Goal: Information Seeking & Learning: Learn about a topic

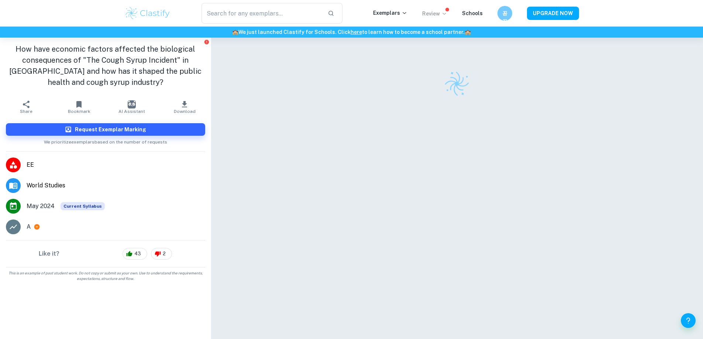
click at [445, 15] on icon at bounding box center [444, 14] width 6 height 6
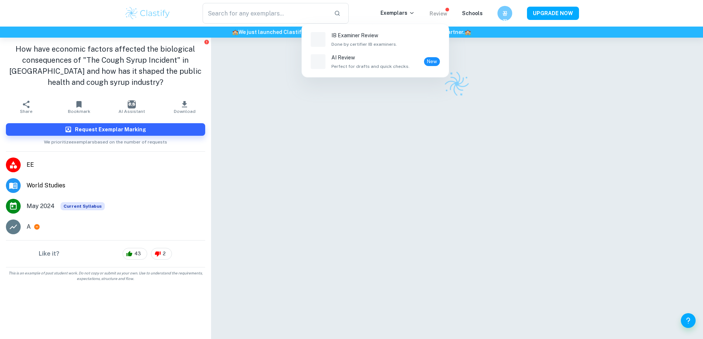
click at [407, 14] on div at bounding box center [351, 169] width 703 height 339
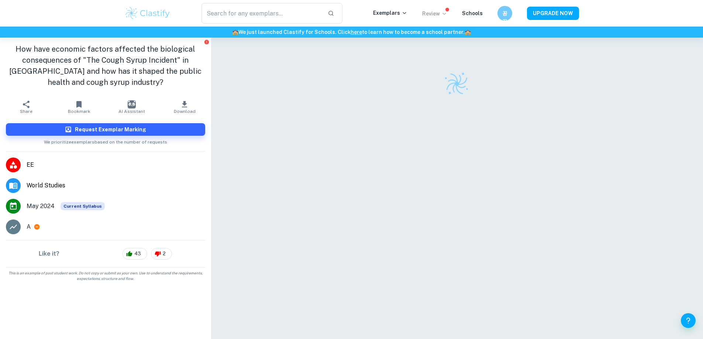
click at [410, 14] on div "Exemplars" at bounding box center [397, 13] width 49 height 9
click at [405, 14] on icon at bounding box center [404, 13] width 6 height 6
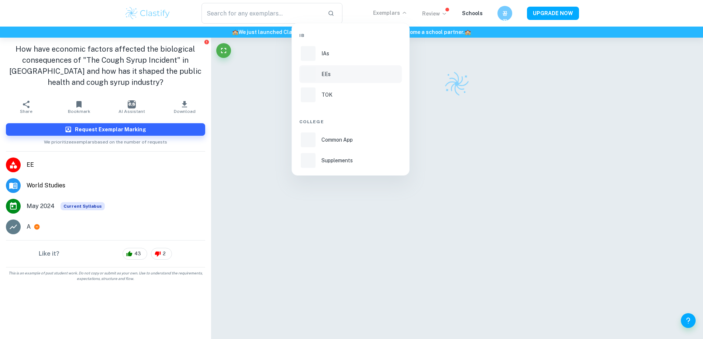
click at [359, 79] on li "EEs" at bounding box center [350, 74] width 103 height 18
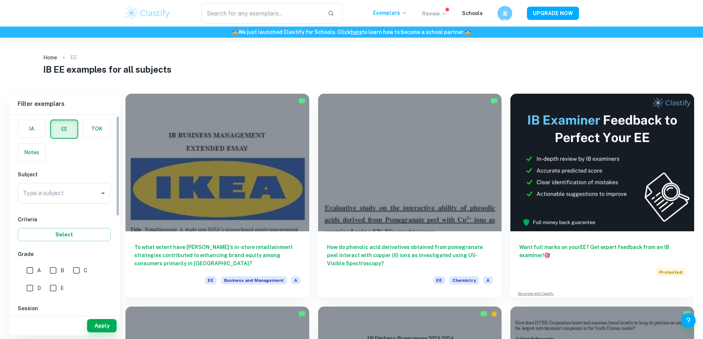
scroll to position [111, 0]
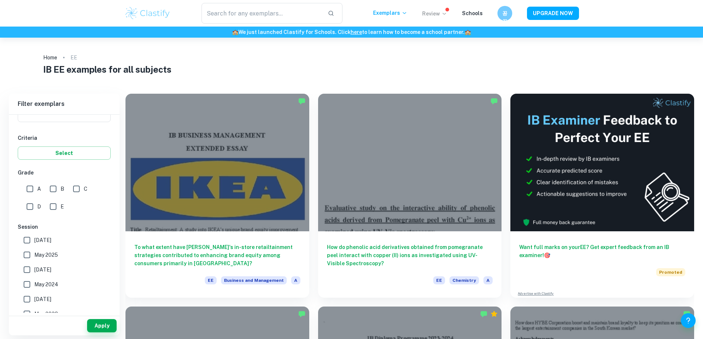
click at [32, 192] on input "A" at bounding box center [30, 189] width 15 height 15
checkbox input "true"
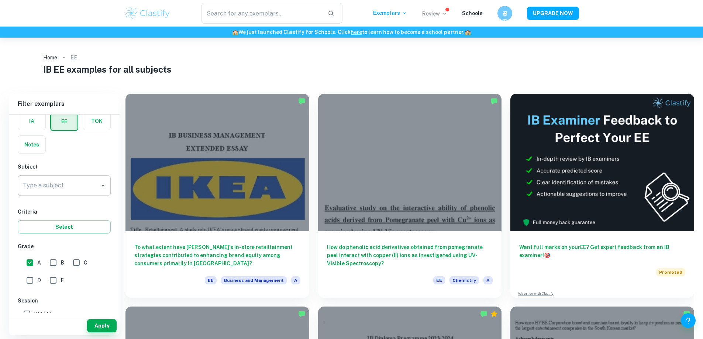
click at [68, 194] on div "Type a subject" at bounding box center [64, 185] width 93 height 21
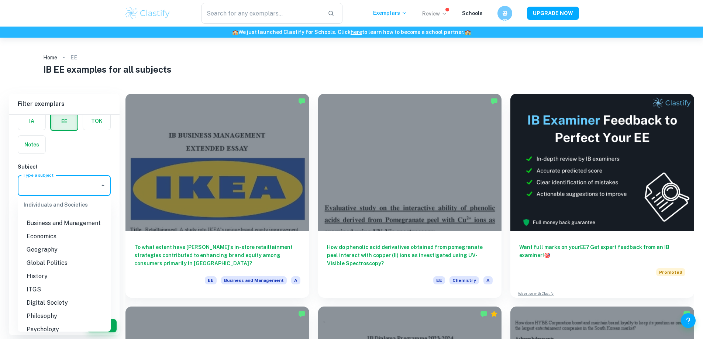
scroll to position [775, 0]
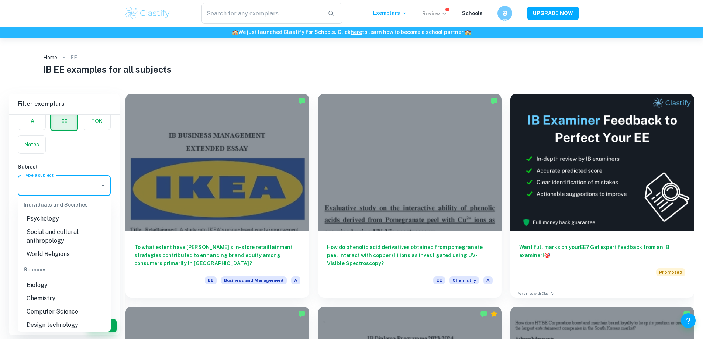
click at [55, 291] on li "Biology" at bounding box center [64, 285] width 93 height 13
type input "Biology"
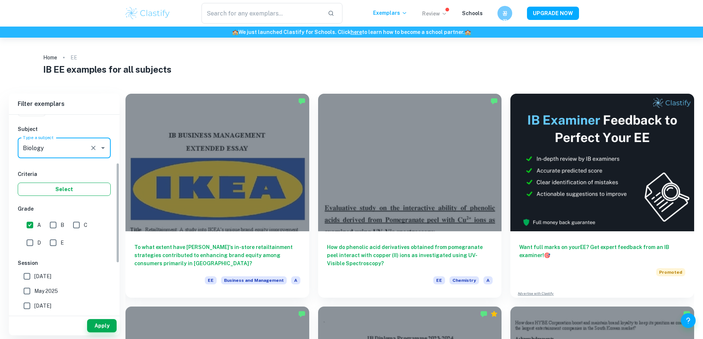
scroll to position [111, 0]
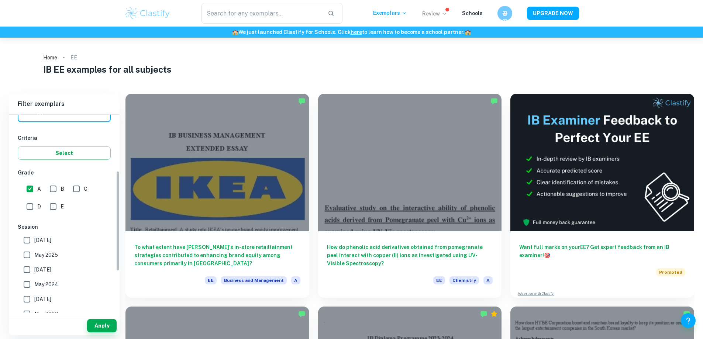
click at [34, 238] on span "[DATE]" at bounding box center [42, 240] width 17 height 8
click at [34, 238] on input "[DATE]" at bounding box center [27, 240] width 15 height 15
checkbox input "true"
click at [106, 325] on button "Apply" at bounding box center [102, 325] width 30 height 13
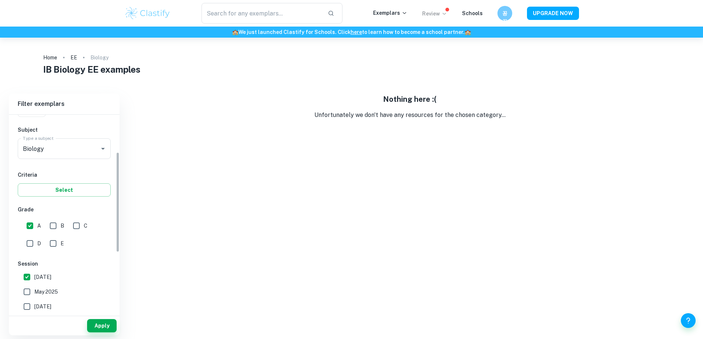
scroll to position [111, 0]
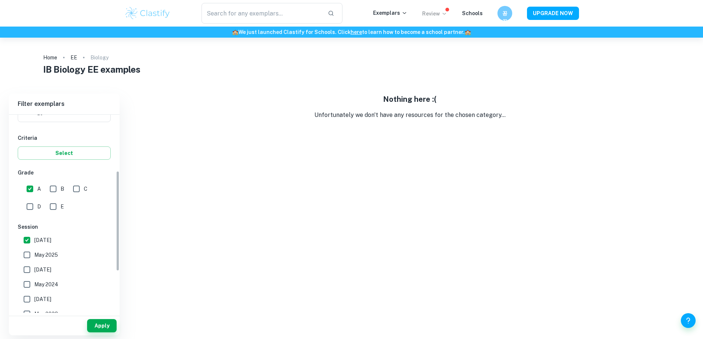
click at [51, 241] on span "[DATE]" at bounding box center [42, 240] width 17 height 8
click at [34, 241] on input "[DATE]" at bounding box center [27, 240] width 15 height 15
checkbox input "false"
click at [55, 255] on span "May 2025" at bounding box center [46, 255] width 24 height 8
click at [34, 255] on input "May 2025" at bounding box center [27, 255] width 15 height 15
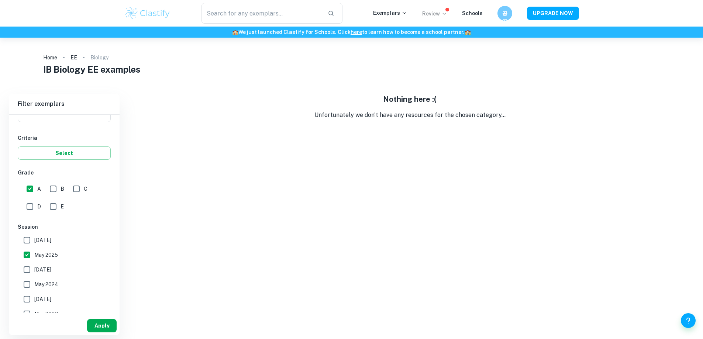
click at [98, 323] on button "Apply" at bounding box center [102, 325] width 30 height 13
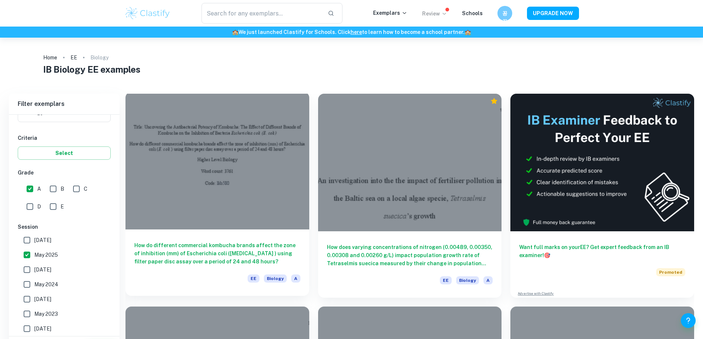
scroll to position [100, 0]
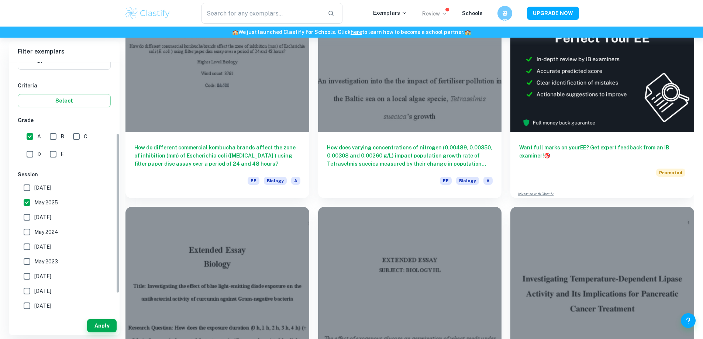
click at [58, 201] on span "May 2025" at bounding box center [46, 203] width 24 height 8
click at [34, 201] on input "May 2025" at bounding box center [27, 202] width 15 height 15
checkbox input "false"
click at [106, 332] on div "Apply" at bounding box center [64, 325] width 111 height 19
click at [105, 328] on button "Apply" at bounding box center [102, 325] width 30 height 13
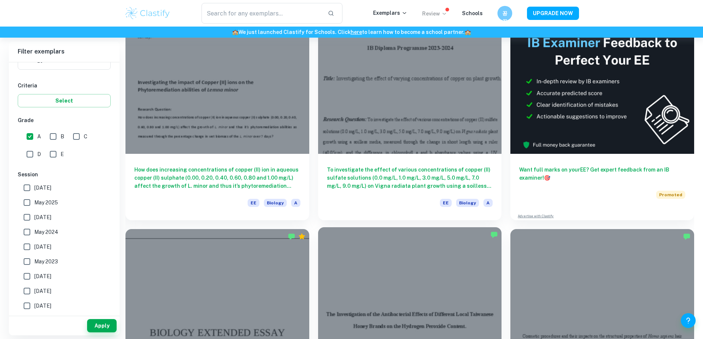
scroll to position [0, 0]
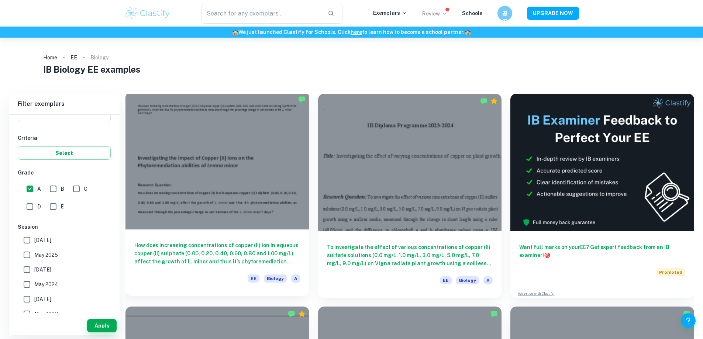
click at [224, 163] on div at bounding box center [217, 161] width 184 height 138
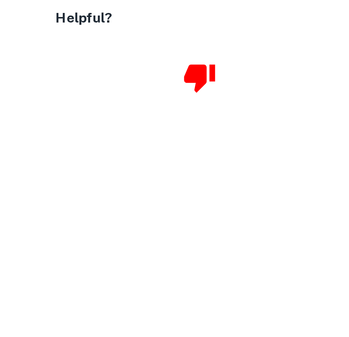
scroll to position [2034, 0]
type input "10"
